Goal: Check status

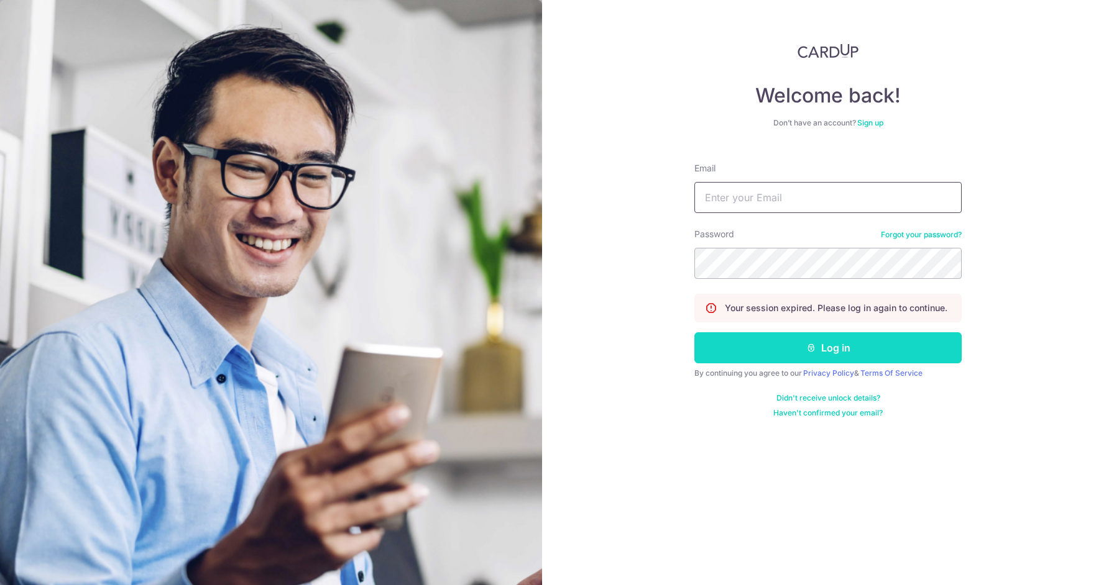
type input "[EMAIL_ADDRESS][DOMAIN_NAME]"
click at [806, 346] on icon "submit" at bounding box center [811, 348] width 10 height 10
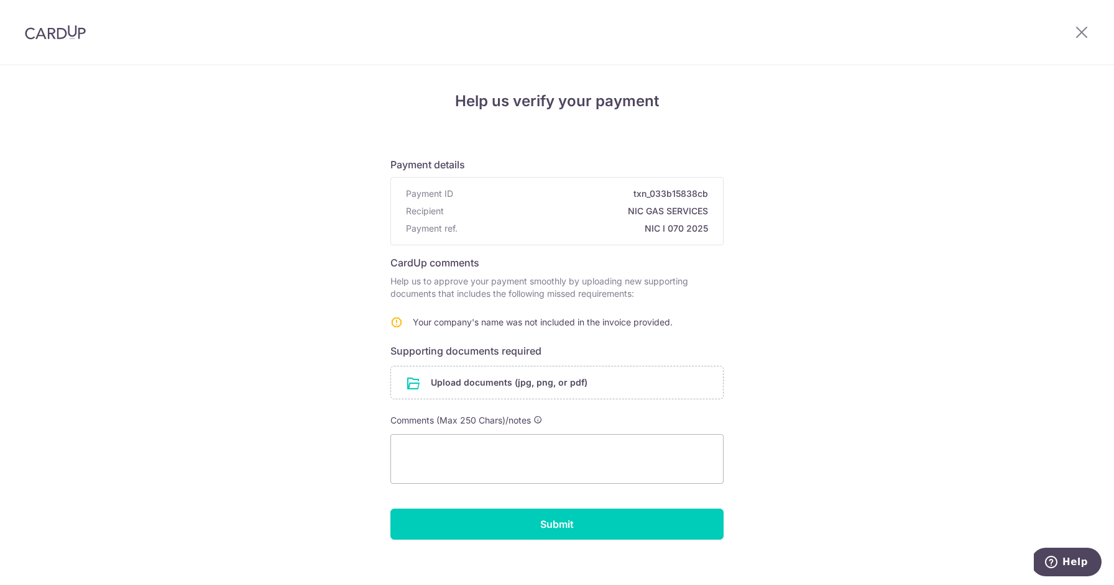
click at [288, 267] on div "Help us verify your payment Payment details Payment ID txn_033b15838cb Recipien…" at bounding box center [557, 331] width 1114 height 533
click at [77, 39] on img at bounding box center [55, 32] width 61 height 15
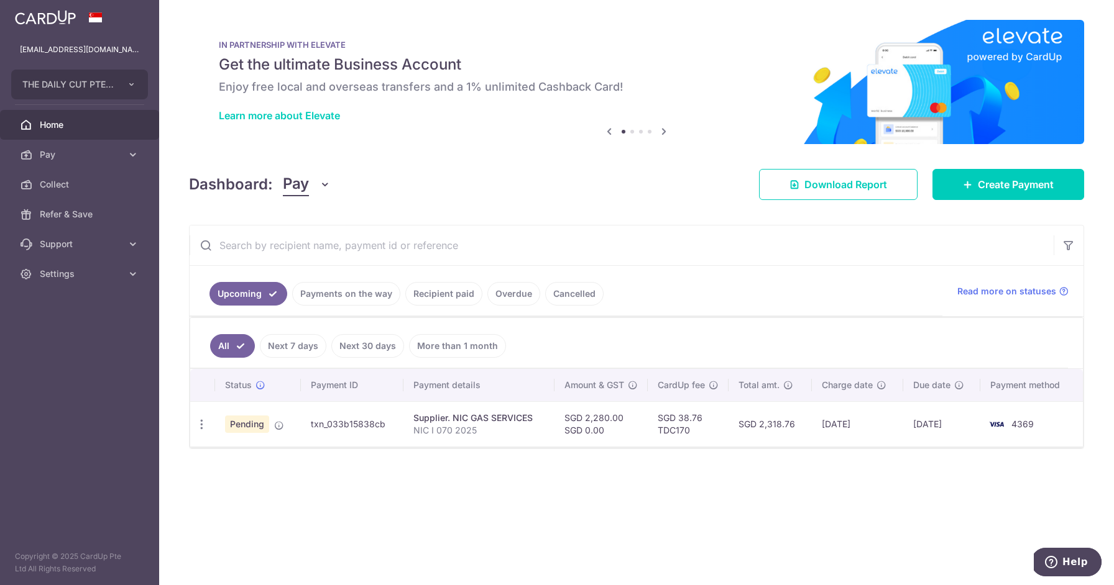
click at [370, 244] on input "text" at bounding box center [622, 246] width 864 height 40
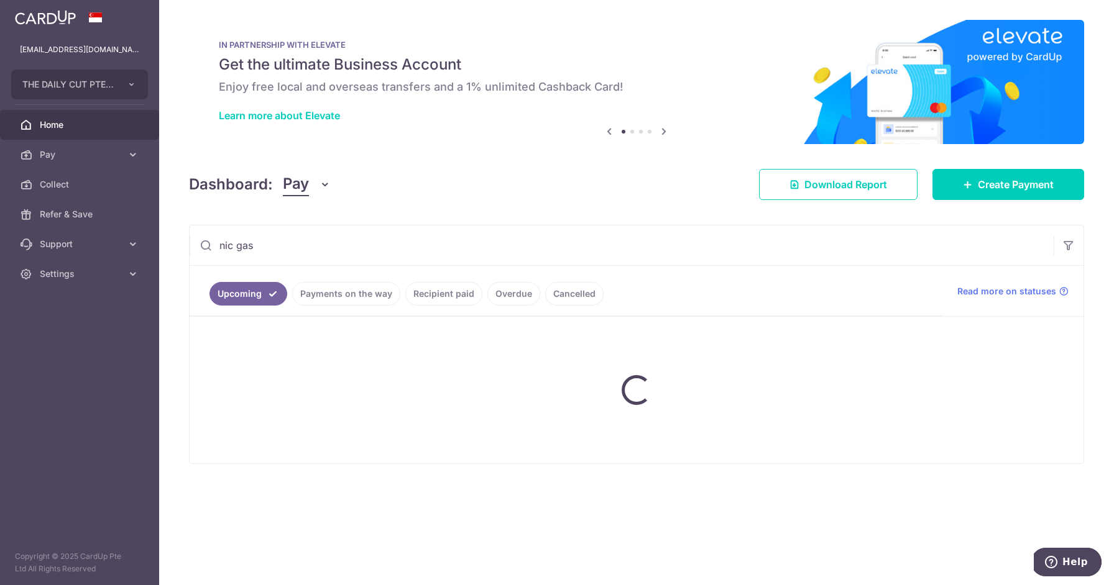
type input "nic gas"
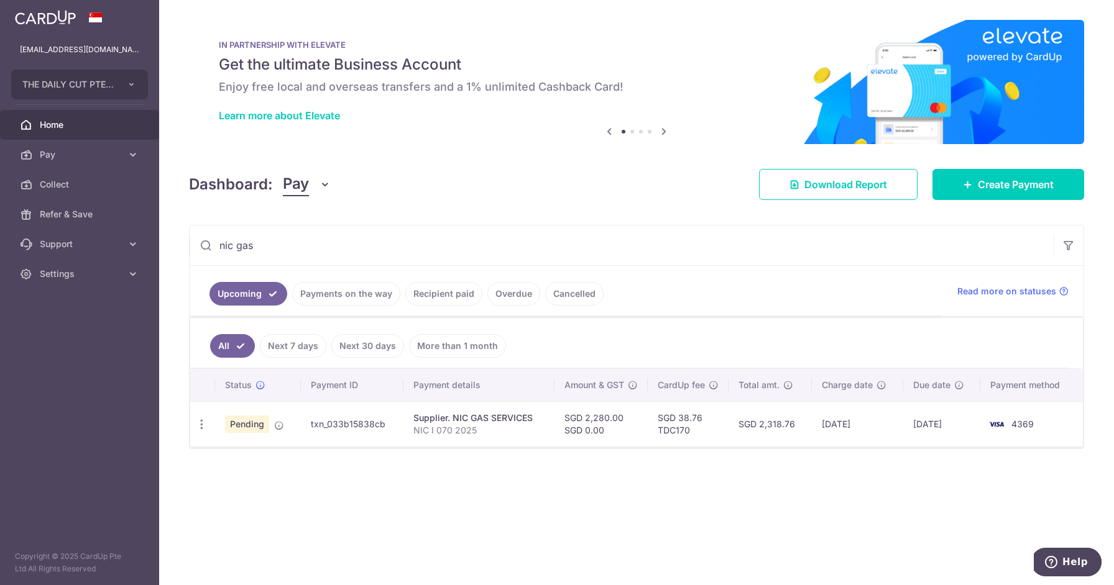
click at [424, 296] on link "Recipient paid" at bounding box center [443, 294] width 77 height 24
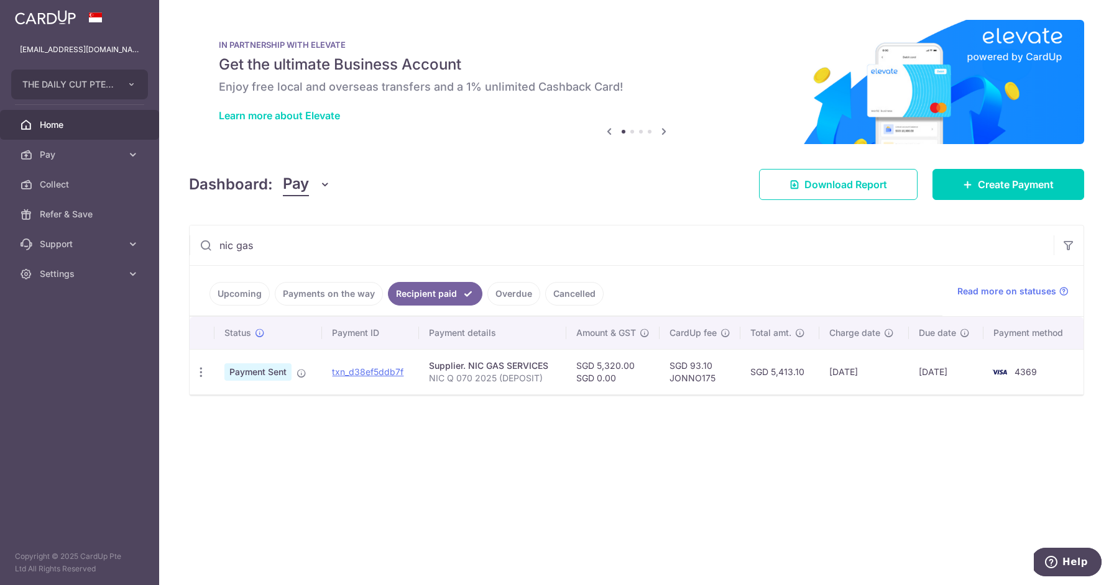
click at [469, 369] on div "Supplier. NIC GAS SERVICES" at bounding box center [492, 366] width 127 height 12
drag, startPoint x: 431, startPoint y: 378, endPoint x: 487, endPoint y: 375, distance: 56.7
click at [493, 379] on p "NIC Q 070 2025 (DEPOSIT)" at bounding box center [492, 378] width 127 height 12
drag, startPoint x: 469, startPoint y: 365, endPoint x: 549, endPoint y: 365, distance: 80.2
click at [549, 365] on div "Supplier. NIC GAS SERVICES" at bounding box center [492, 366] width 127 height 12
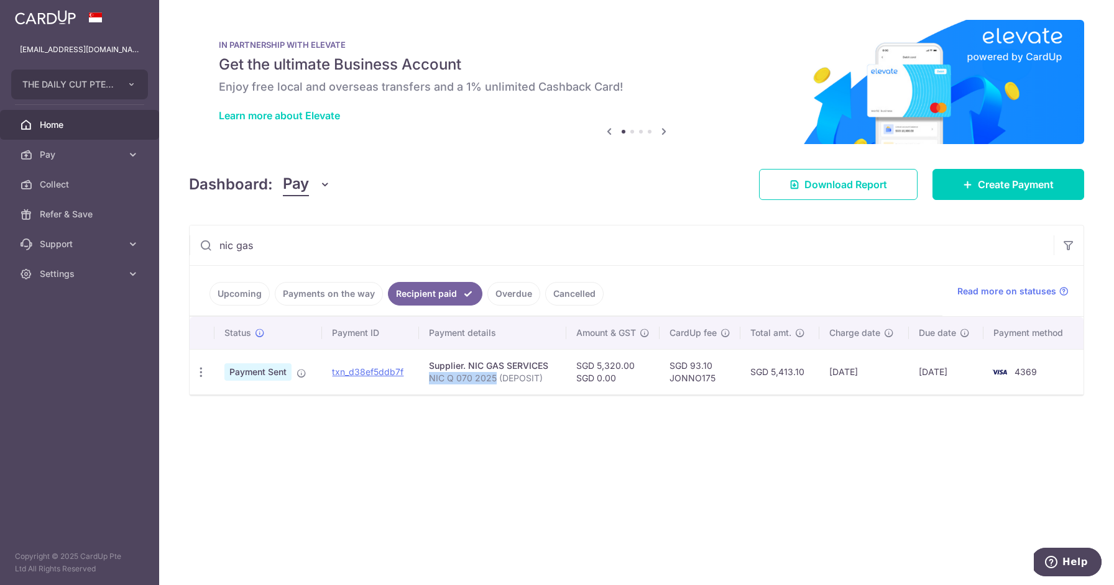
copy div "NIC GAS SERVICES"
click at [507, 362] on div "Supplier. NIC GAS SERVICES" at bounding box center [492, 366] width 127 height 12
drag, startPoint x: 503, startPoint y: 367, endPoint x: 469, endPoint y: 369, distance: 33.6
click at [469, 369] on div "Supplier. NIC GAS SERVICES" at bounding box center [492, 366] width 127 height 12
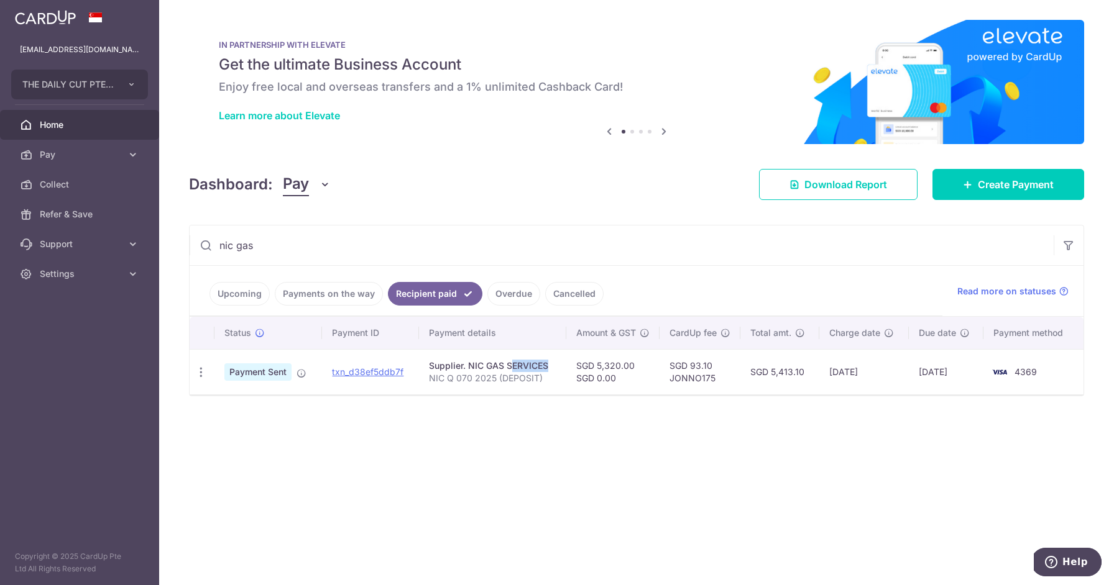
copy div "NIC GAS"
click at [643, 424] on div "× Pause Schedule Pause all future payments in this series Pause just this one p…" at bounding box center [636, 292] width 955 height 585
